Goal: Information Seeking & Learning: Learn about a topic

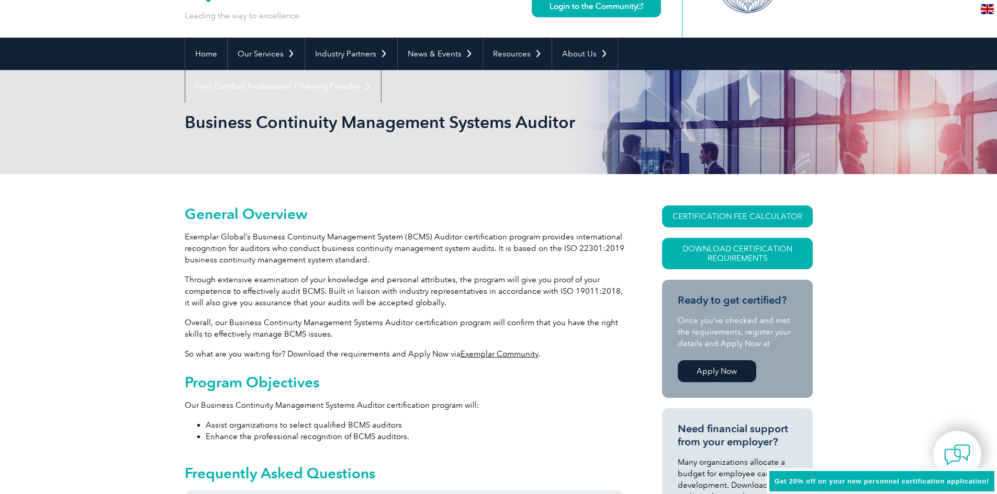
scroll to position [105, 0]
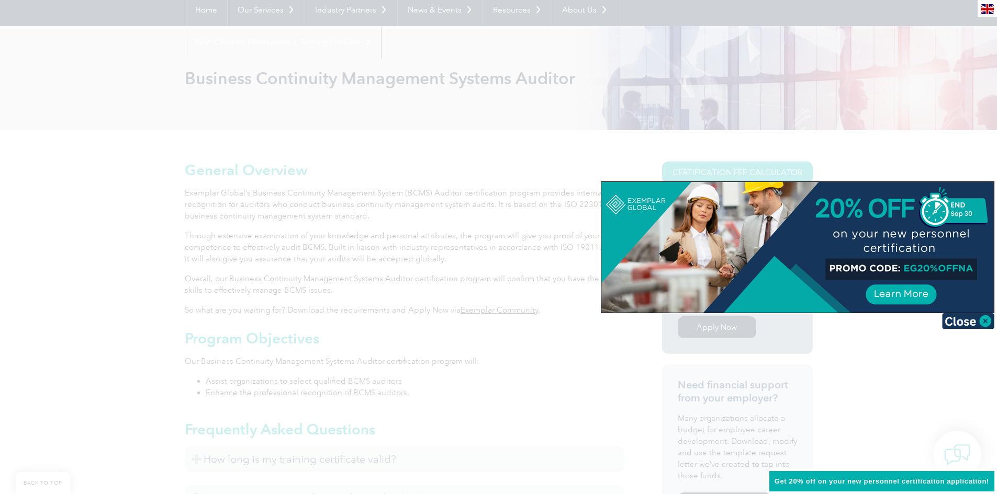
drag, startPoint x: 0, startPoint y: 0, endPoint x: 330, endPoint y: 278, distance: 431.8
click at [330, 278] on div at bounding box center [498, 247] width 997 height 494
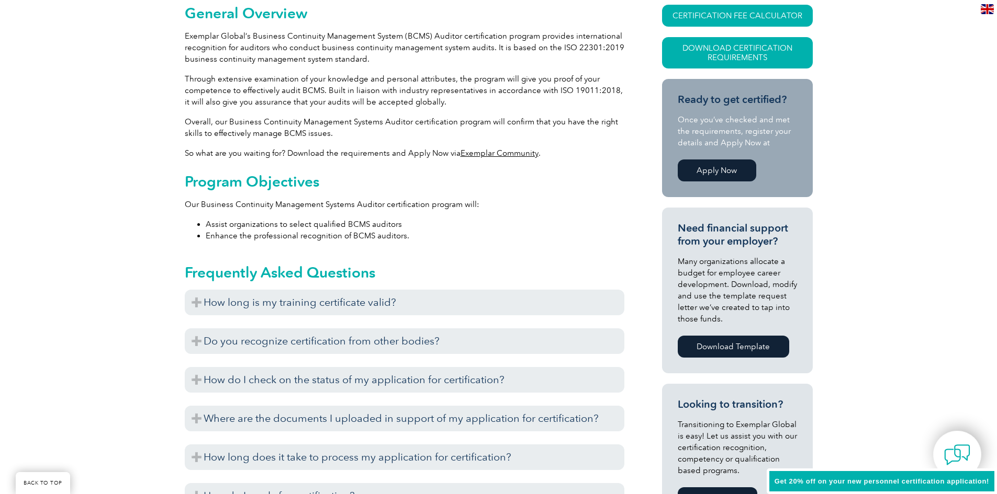
scroll to position [314, 0]
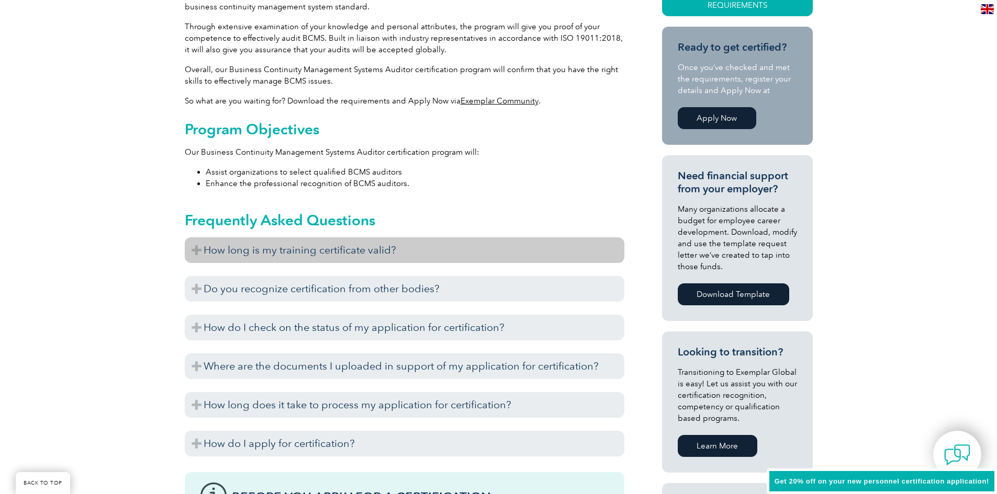
click at [294, 254] on h3 "How long is my training certificate valid?" at bounding box center [404, 251] width 439 height 26
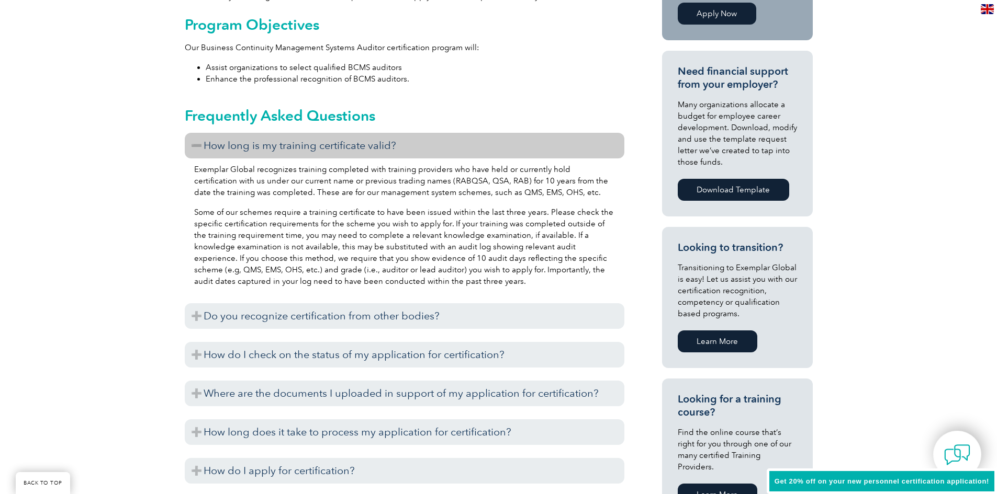
scroll to position [471, 0]
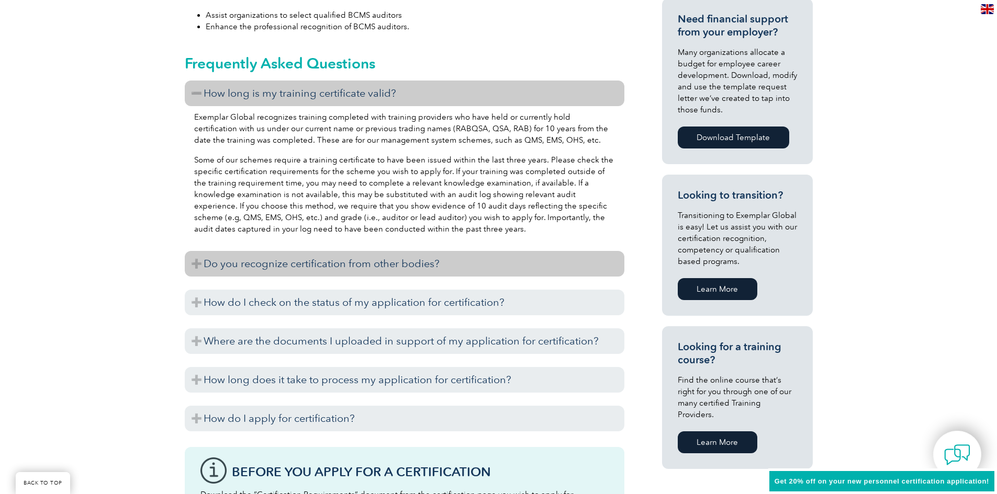
click at [330, 274] on h3 "Do you recognize certification from other bodies?" at bounding box center [404, 264] width 439 height 26
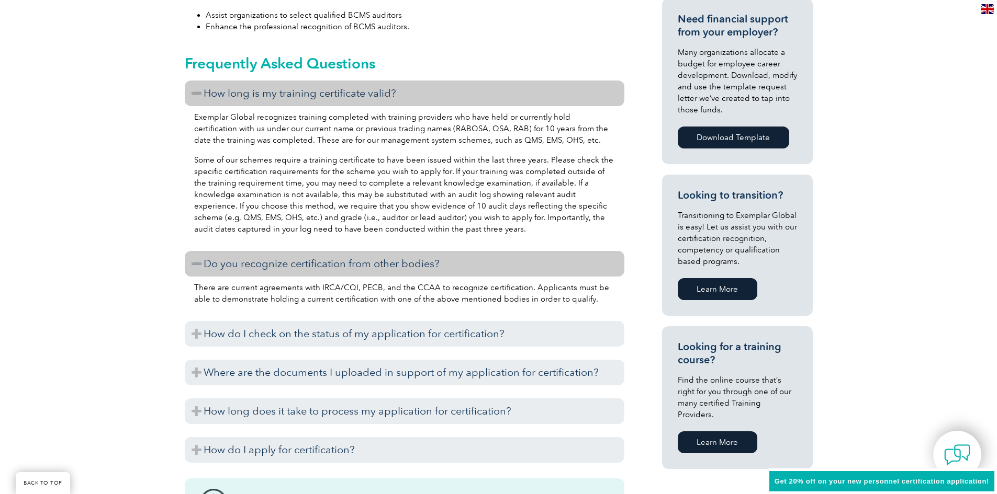
click at [331, 270] on h3 "Do you recognize certification from other bodies?" at bounding box center [404, 264] width 439 height 26
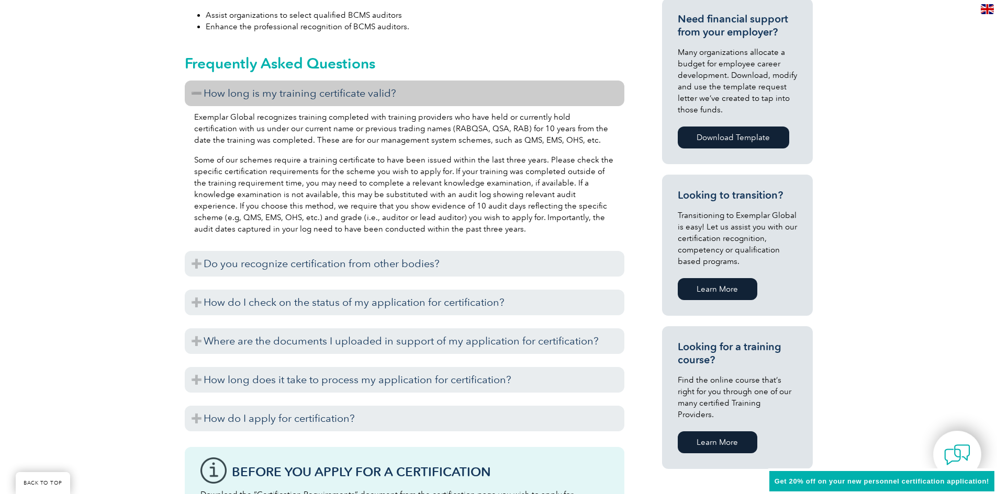
click at [336, 315] on div "You can check on the status of your application for certification via our Exemp…" at bounding box center [404, 317] width 439 height 5
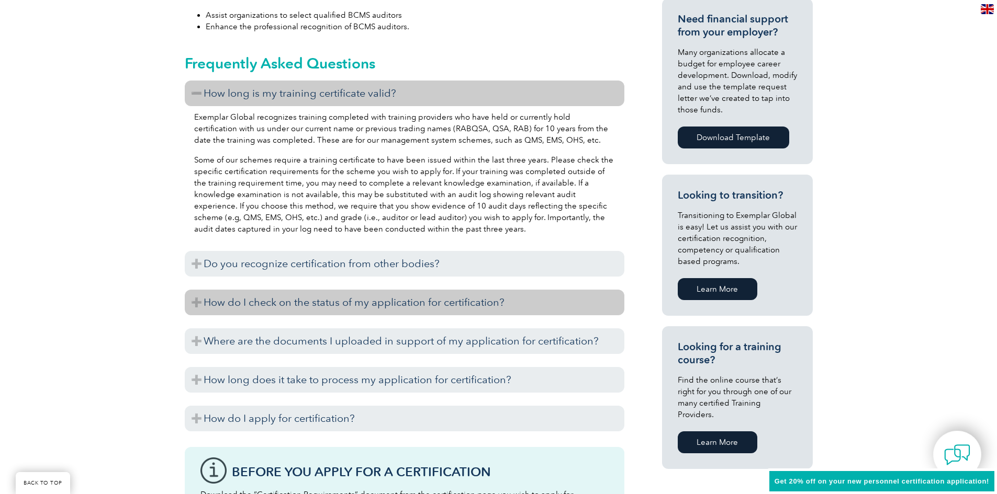
click at [335, 306] on h3 "How do I check on the status of my application for certification?" at bounding box center [404, 303] width 439 height 26
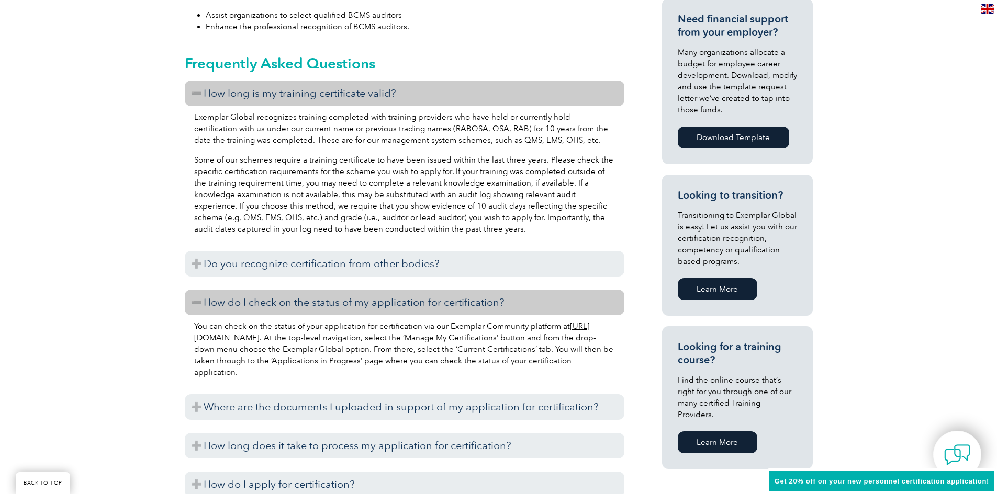
click at [334, 301] on h3 "How do I check on the status of my application for certification?" at bounding box center [404, 303] width 439 height 26
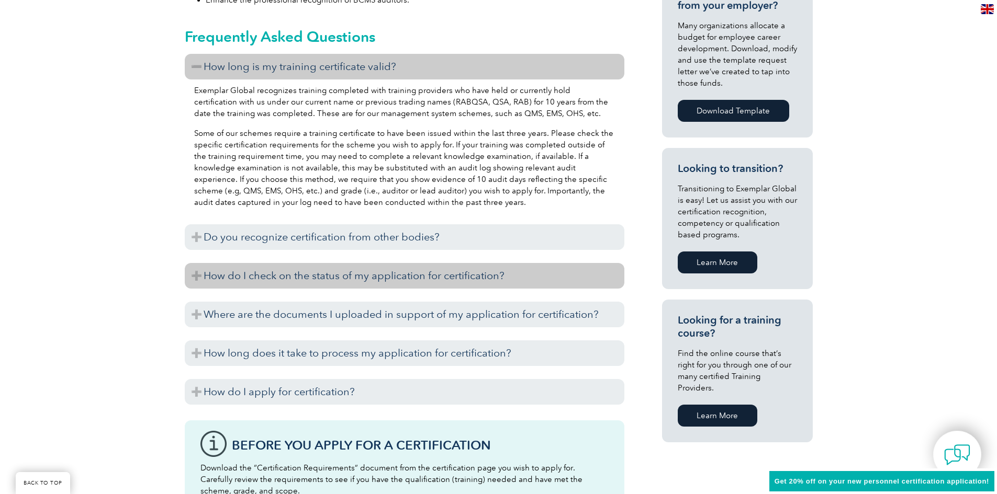
scroll to position [523, 0]
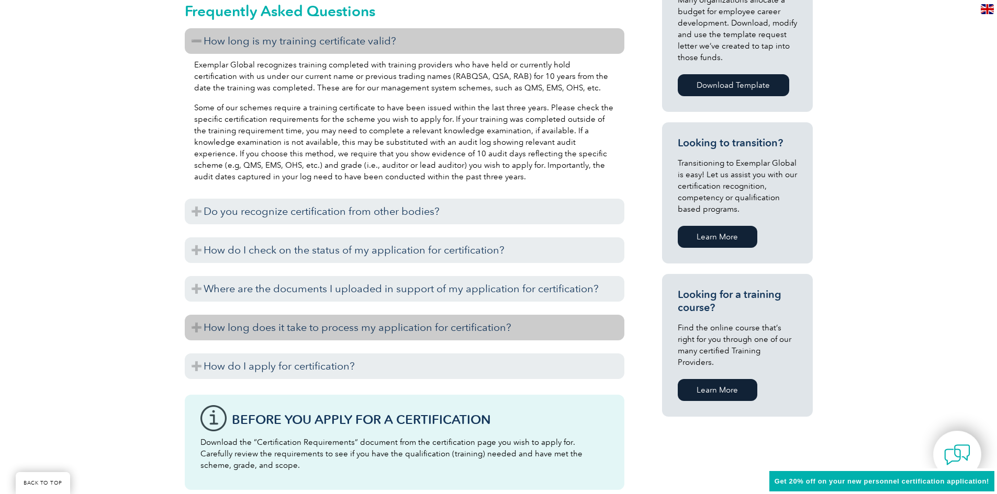
click at [328, 330] on h3 "How long does it take to process my application for certification?" at bounding box center [404, 328] width 439 height 26
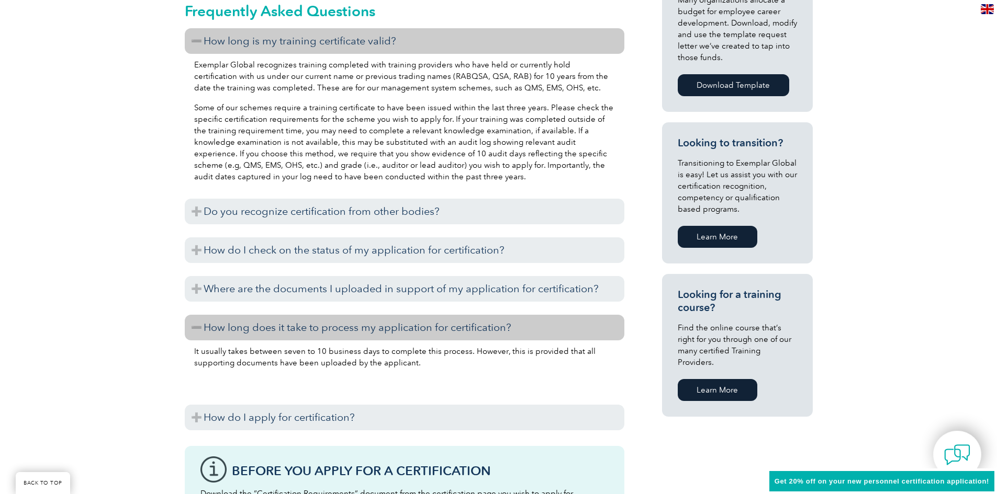
click at [328, 330] on h3 "How long does it take to process my application for certification?" at bounding box center [404, 328] width 439 height 26
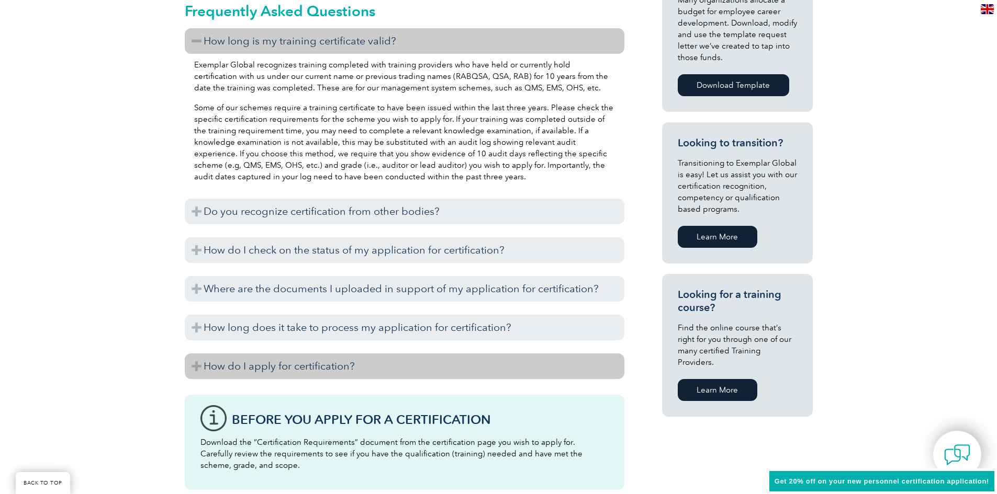
click at [326, 368] on h3 "How do I apply for certification?" at bounding box center [404, 367] width 439 height 26
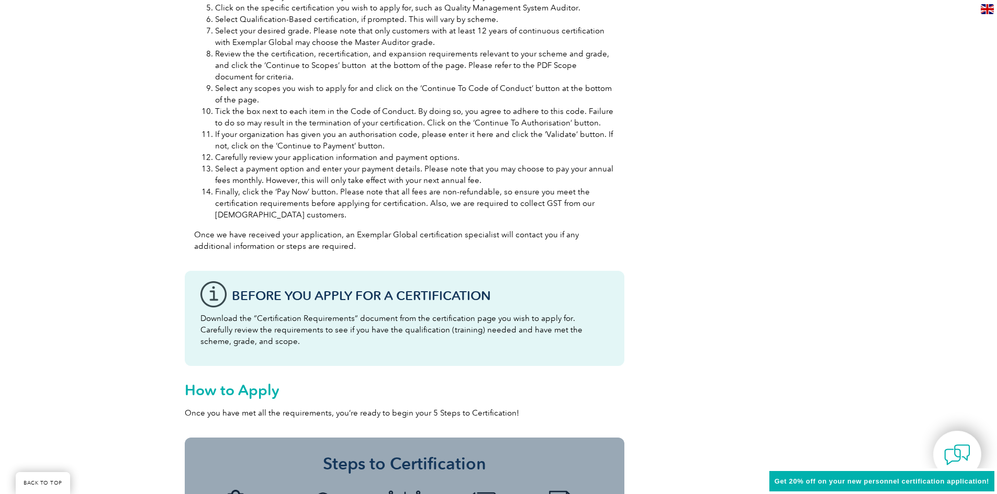
scroll to position [1203, 0]
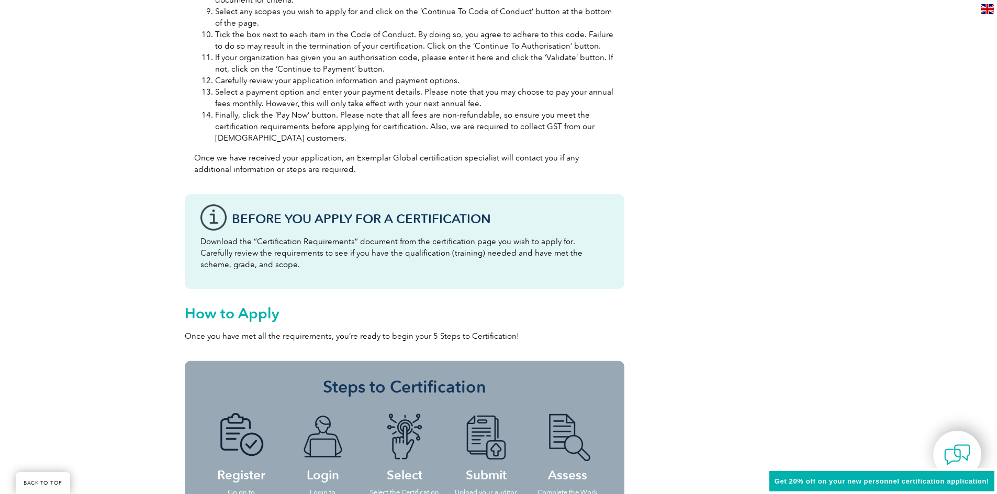
click at [331, 244] on p "Download the “Certification Requirements” document from the certification page …" at bounding box center [404, 253] width 408 height 35
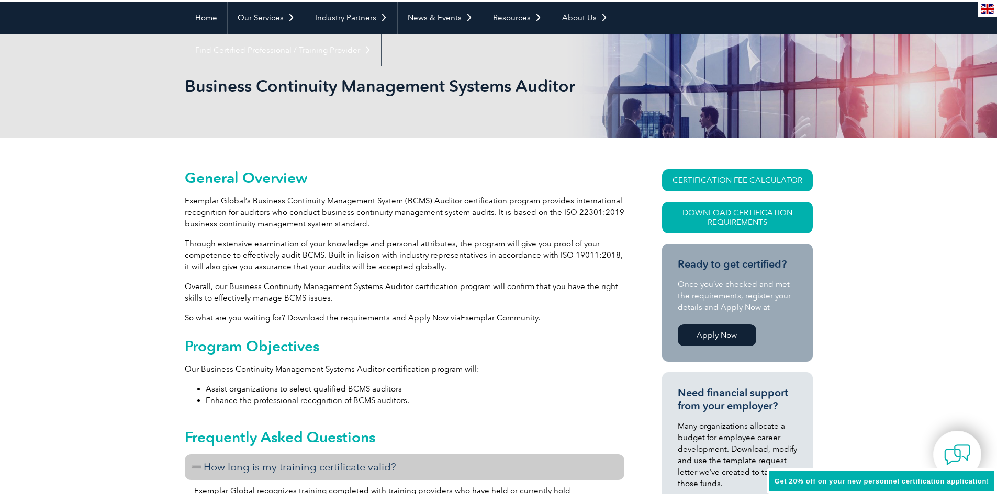
scroll to position [0, 0]
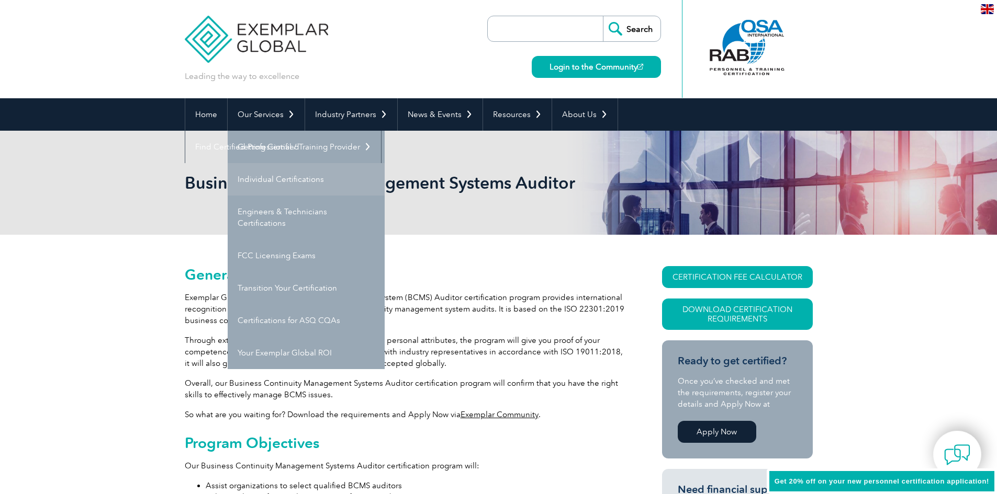
click at [276, 180] on link "Individual Certifications" at bounding box center [306, 179] width 157 height 32
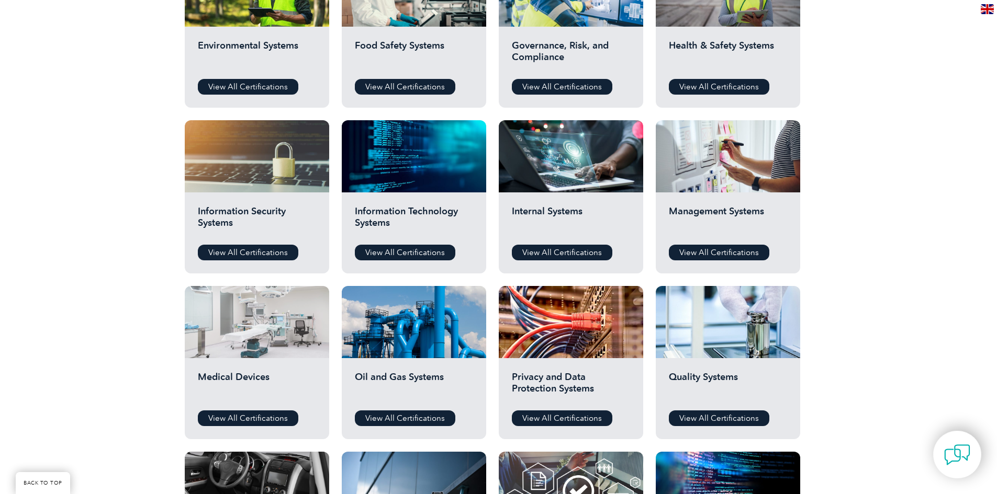
scroll to position [471, 0]
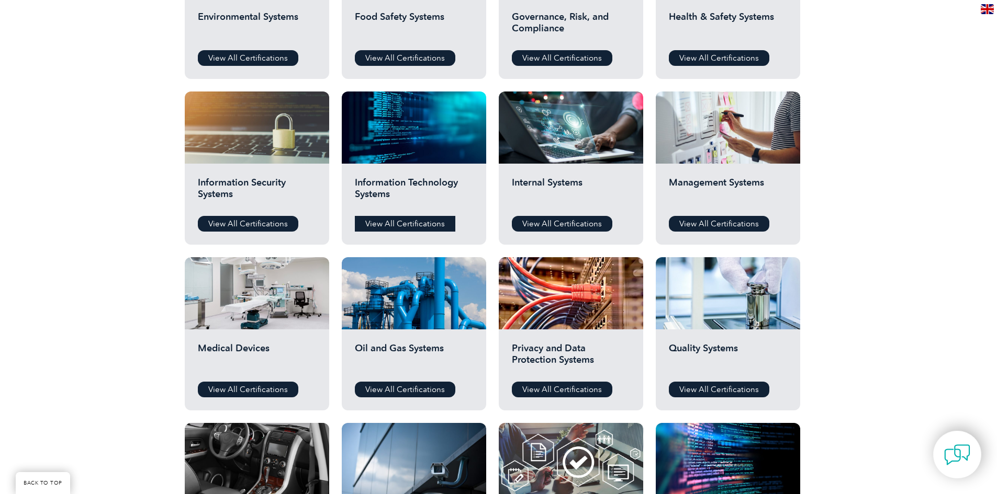
click at [367, 223] on link "View All Certifications" at bounding box center [405, 224] width 100 height 16
click at [246, 222] on link "View All Certifications" at bounding box center [248, 224] width 100 height 16
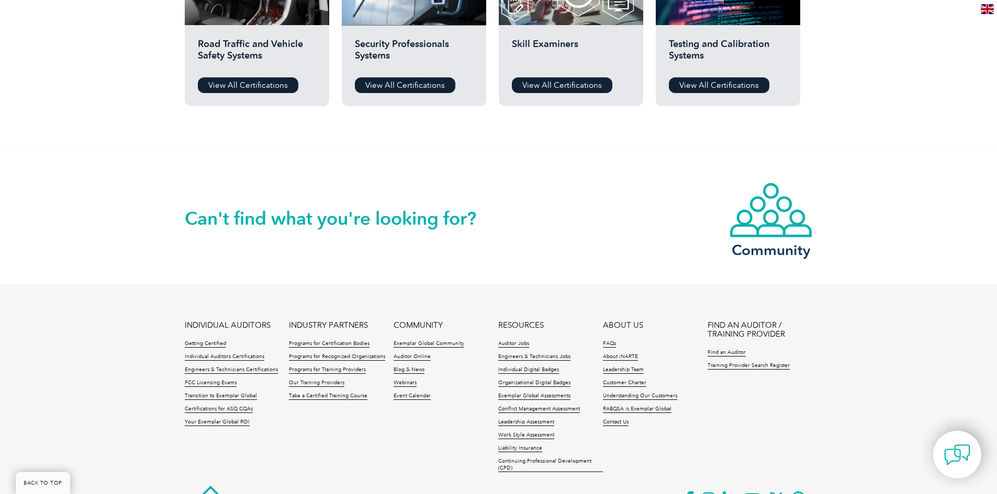
scroll to position [942, 0]
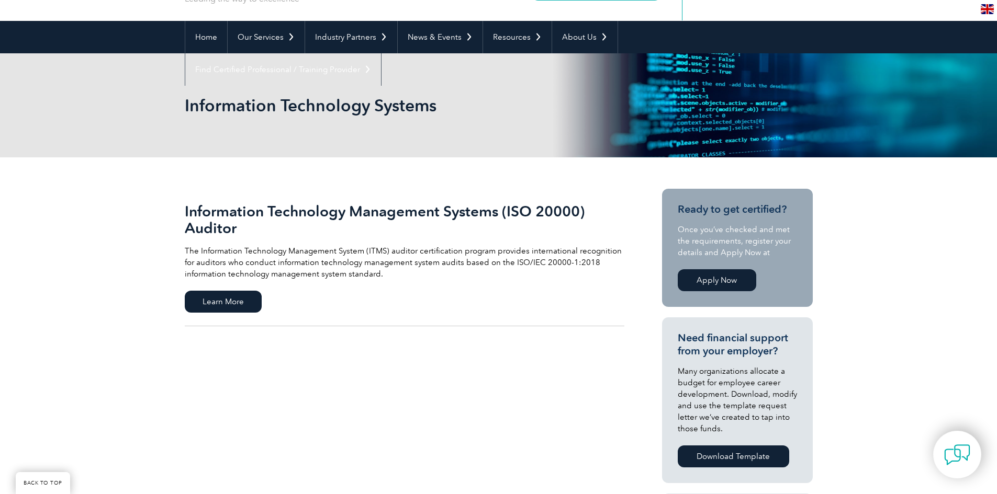
scroll to position [157, 0]
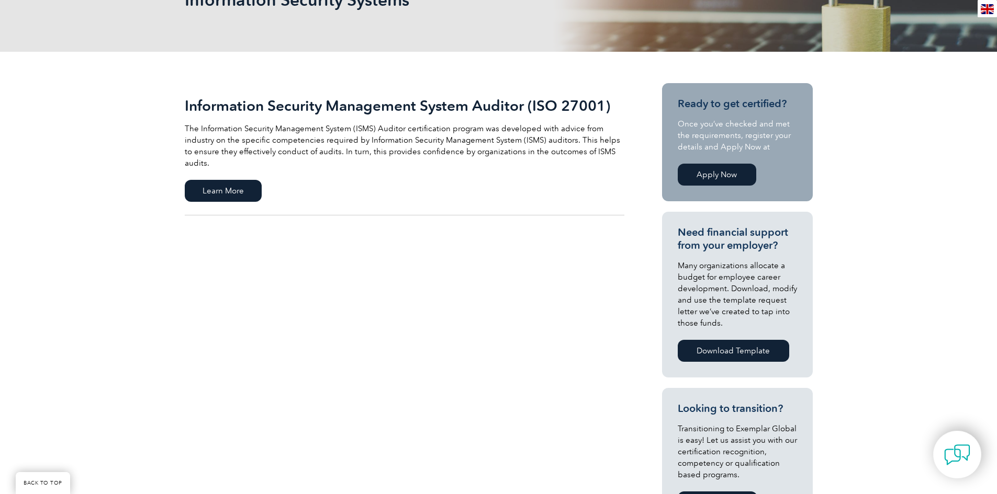
scroll to position [52, 0]
